Goal: Transaction & Acquisition: Purchase product/service

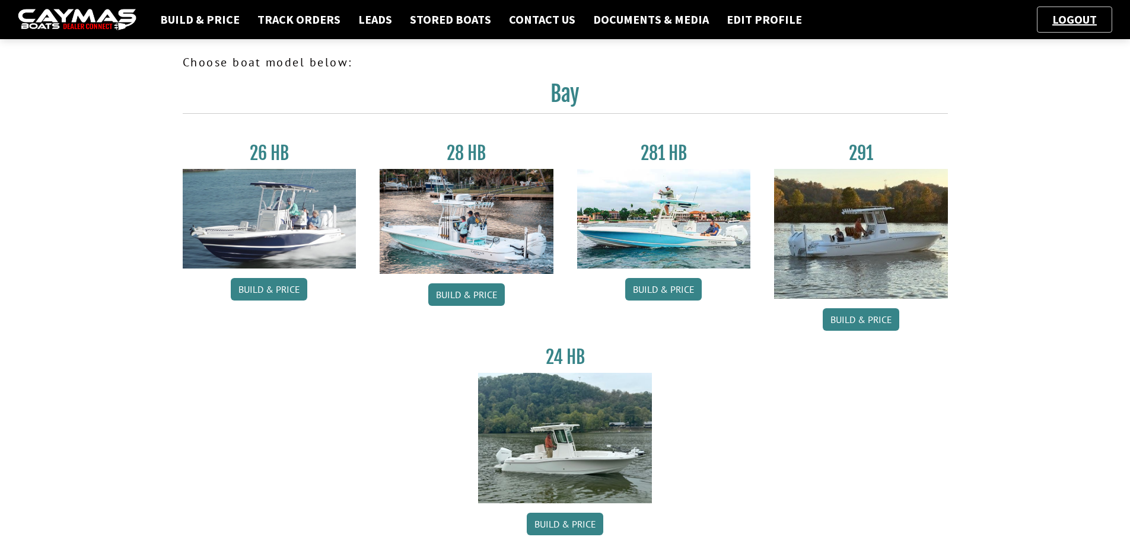
drag, startPoint x: 652, startPoint y: 374, endPoint x: 667, endPoint y: 385, distance: 18.2
click at [667, 385] on div "26 HB Build & Price 28 HB Build & Price 281 HB Build & Price 291 Build & Price …" at bounding box center [565, 338] width 789 height 426
click at [672, 214] on img at bounding box center [664, 219] width 174 height 100
click at [684, 282] on link "Build & Price" at bounding box center [663, 289] width 76 height 23
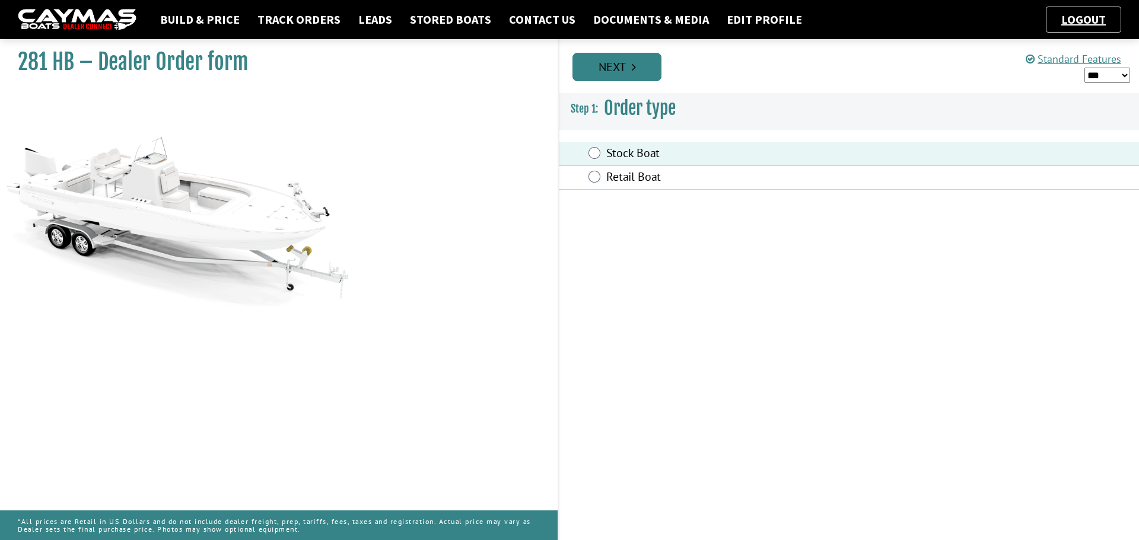
click at [601, 63] on link "Next" at bounding box center [616, 67] width 89 height 28
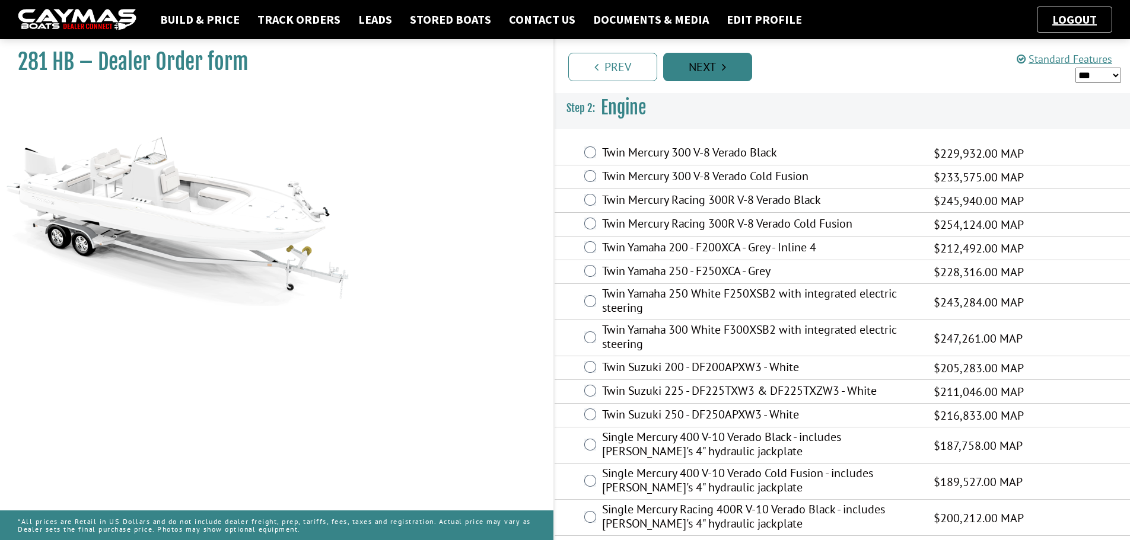
click at [721, 68] on link "Next" at bounding box center [707, 67] width 89 height 28
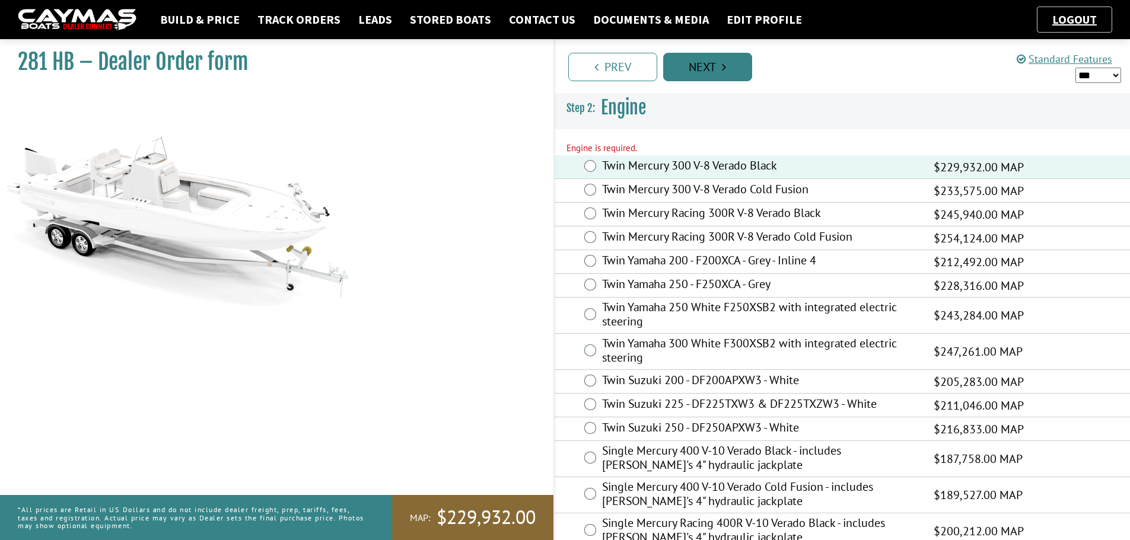
click at [707, 60] on link "Next" at bounding box center [707, 67] width 89 height 28
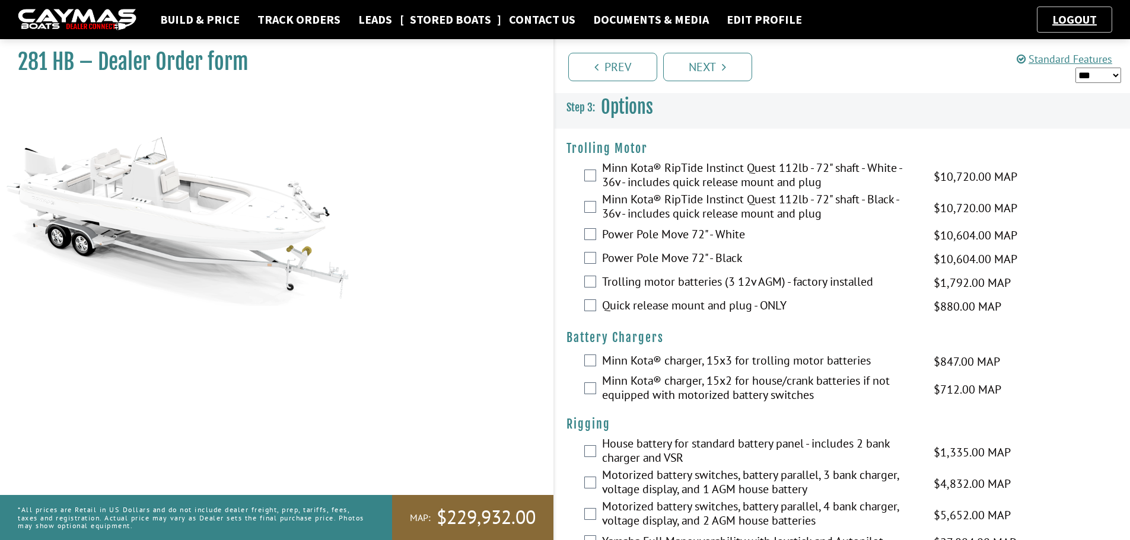
click at [434, 25] on link "Stored Boats" at bounding box center [450, 19] width 93 height 15
